Goal: Task Accomplishment & Management: Use online tool/utility

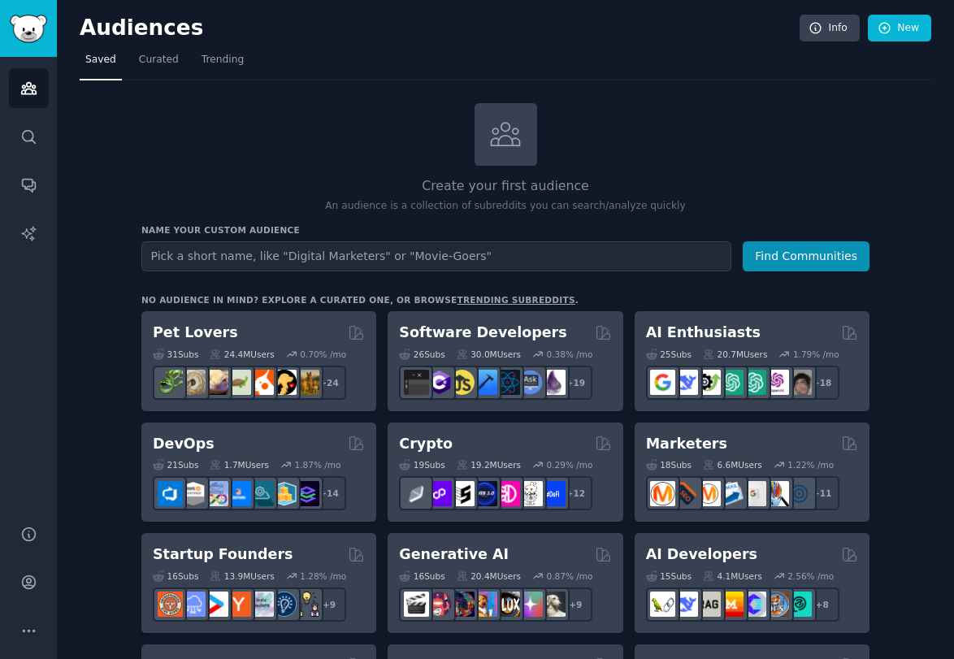
click at [2, 293] on div "Audiences Search Conversations AI Reports" at bounding box center [28, 281] width 57 height 448
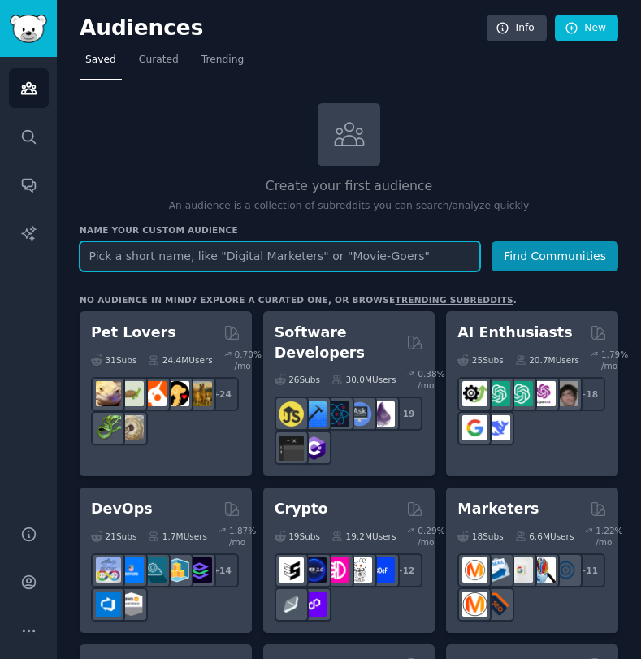
click at [181, 257] on input "text" at bounding box center [280, 256] width 400 height 30
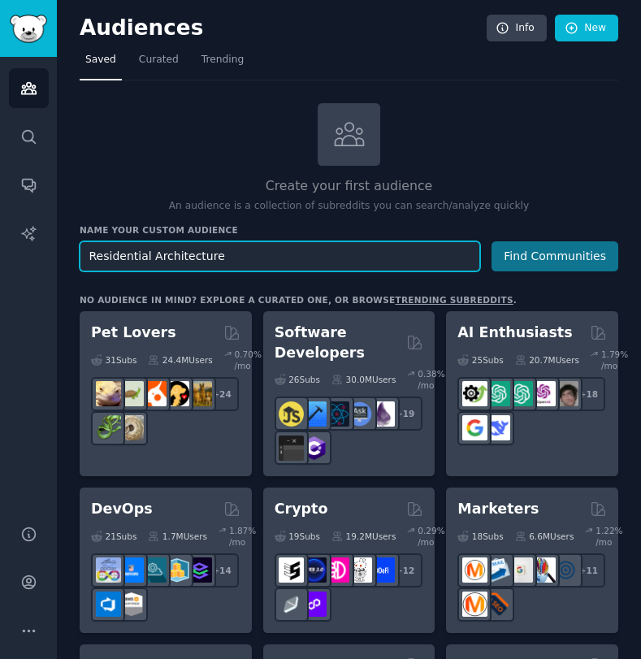
type input "Residential Architecture"
click at [552, 256] on button "Find Communities" at bounding box center [554, 256] width 127 height 30
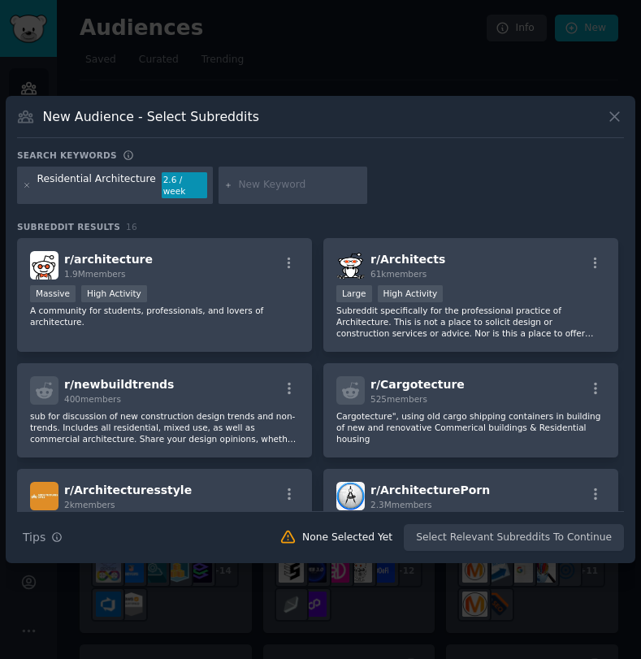
click at [293, 188] on input "text" at bounding box center [299, 185] width 123 height 15
type input "home renovation"
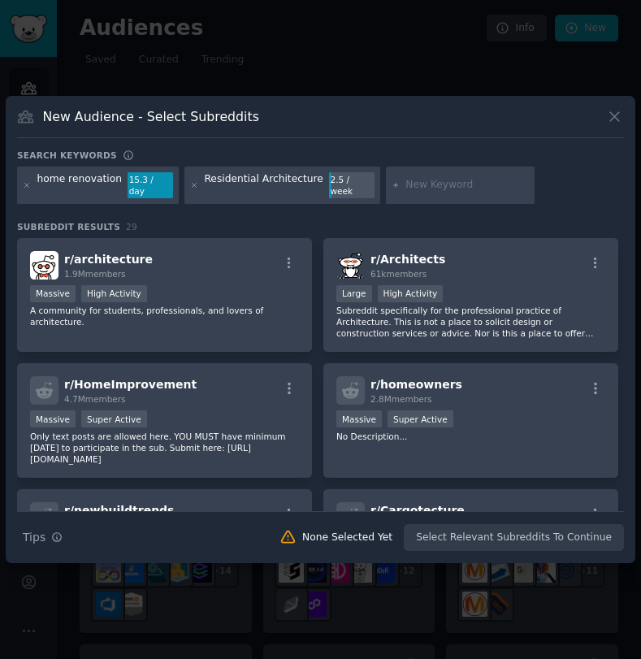
click at [611, 120] on icon at bounding box center [614, 117] width 9 height 9
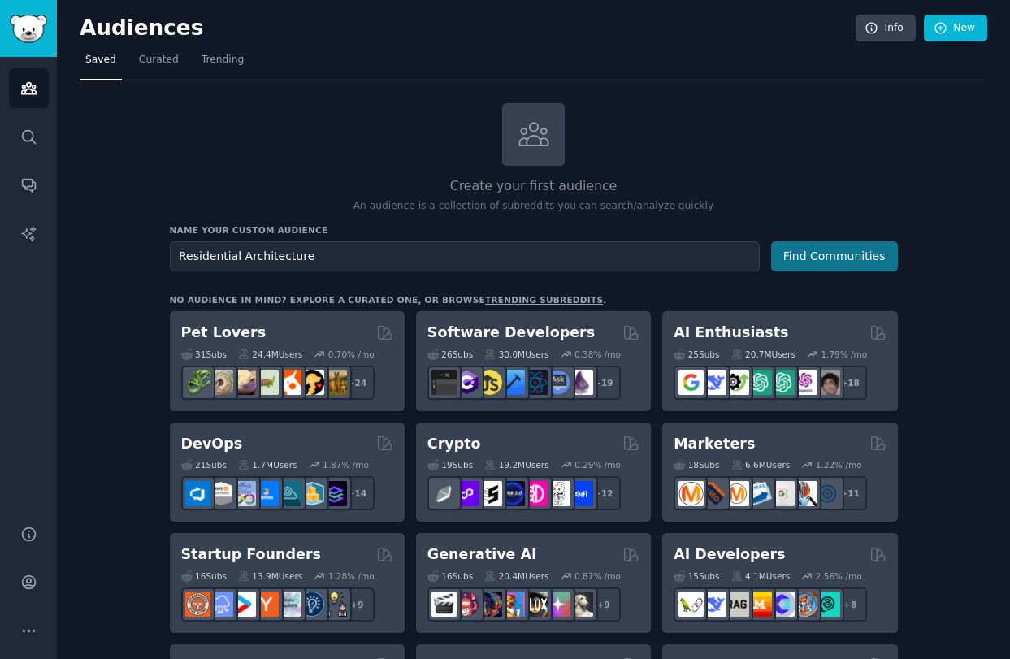
click at [818, 254] on button "Find Communities" at bounding box center [834, 256] width 127 height 30
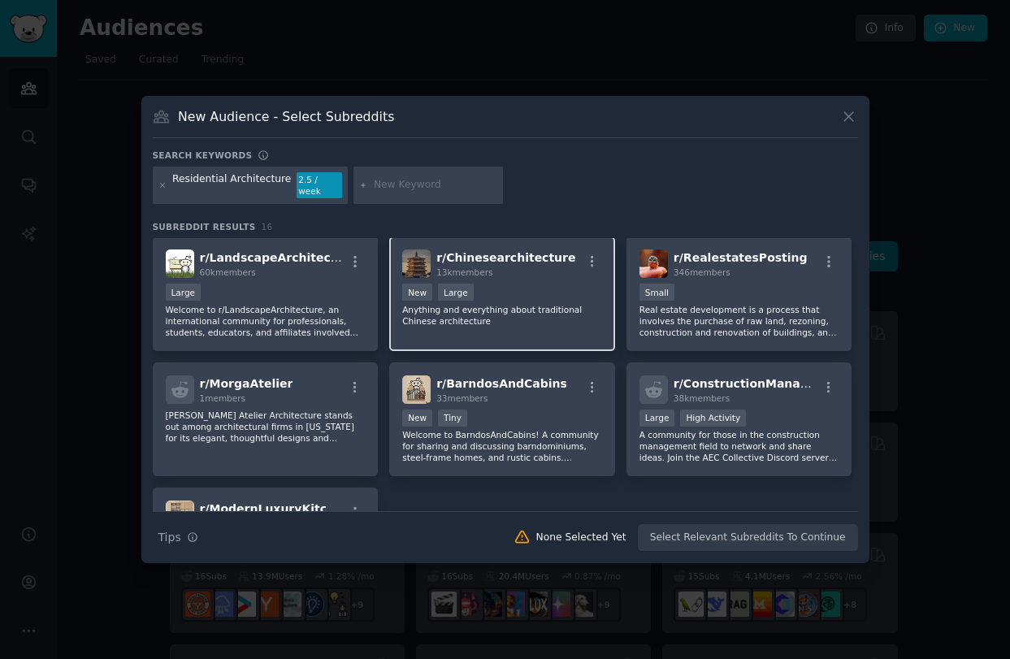
scroll to position [361, 0]
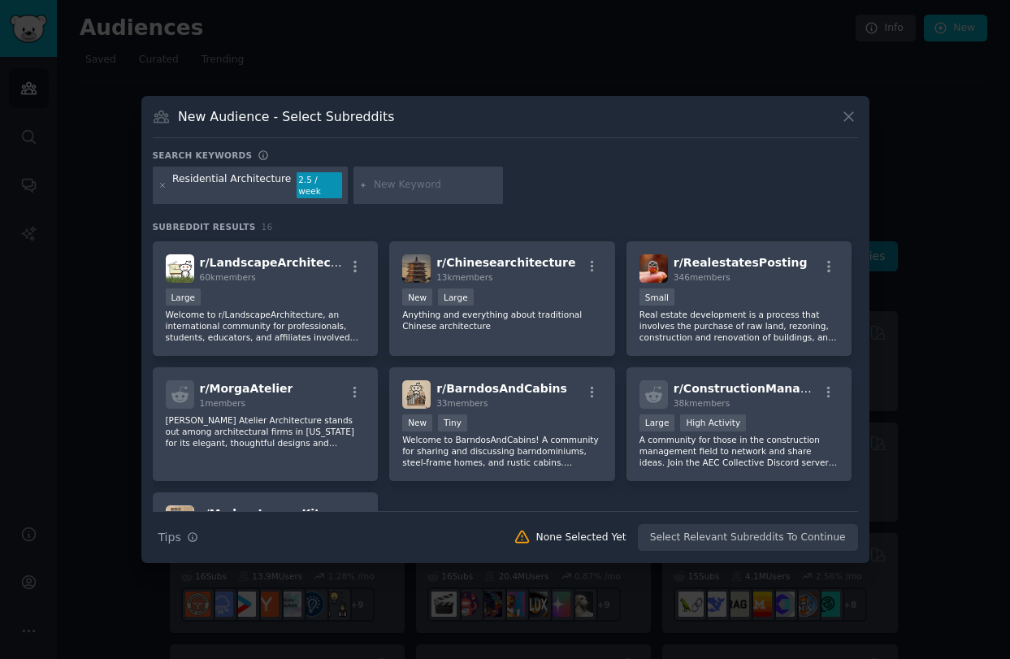
click at [852, 119] on icon at bounding box center [848, 117] width 9 height 9
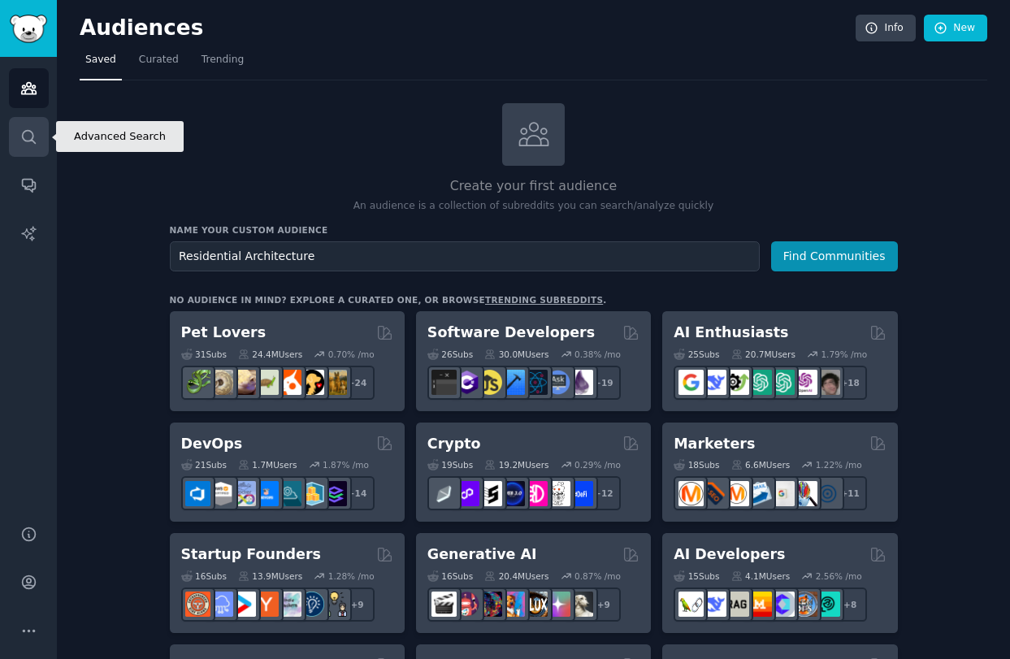
click at [24, 126] on link "Search" at bounding box center [29, 137] width 40 height 40
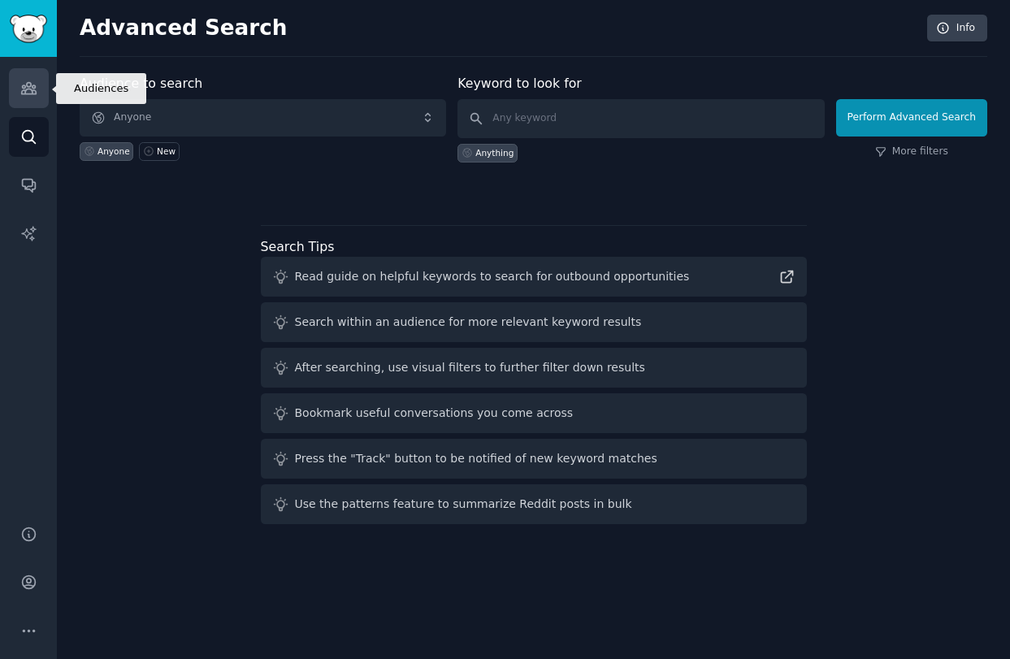
click at [28, 88] on icon "Sidebar" at bounding box center [28, 88] width 17 height 17
